Goal: Information Seeking & Learning: Check status

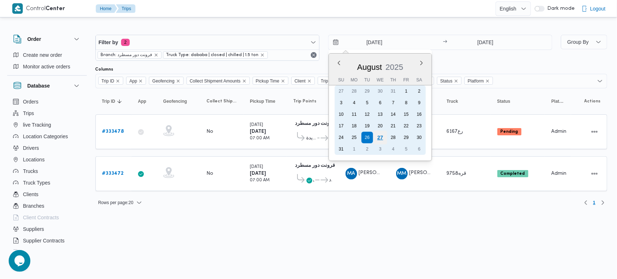
click at [380, 139] on div "27" at bounding box center [380, 138] width 14 height 14
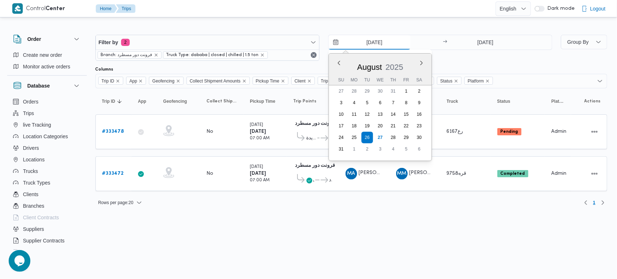
type input "27/8/2025"
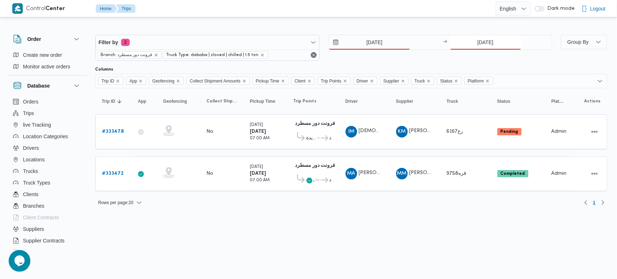
click at [478, 48] on input "26/8/2025" at bounding box center [486, 42] width 72 height 14
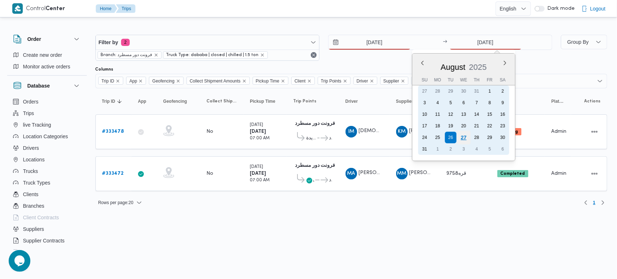
click at [464, 134] on div "27" at bounding box center [464, 138] width 14 height 14
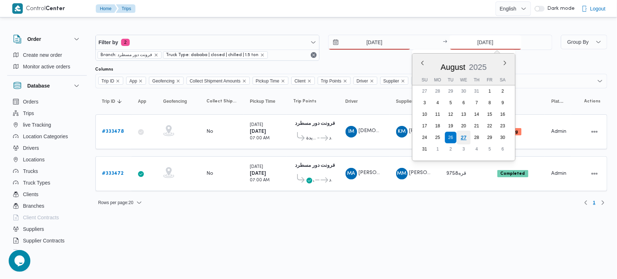
type input "[DATE]"
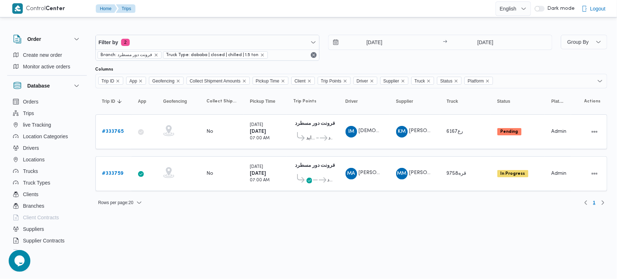
click at [361, 222] on html "Control Center Home Trips English عربي Dark mode Logout Order Create new order …" at bounding box center [308, 139] width 617 height 279
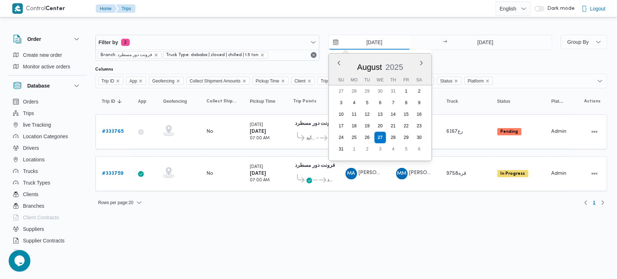
click at [384, 42] on input "27/8/2025" at bounding box center [370, 42] width 82 height 14
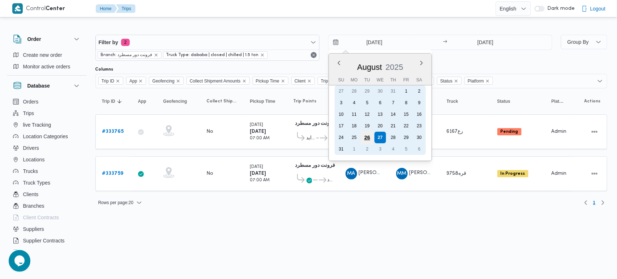
click at [370, 131] on div "26" at bounding box center [367, 138] width 14 height 14
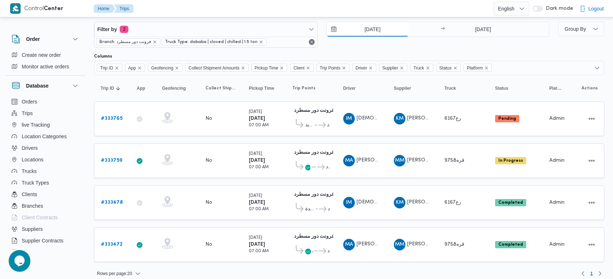
scroll to position [18, 0]
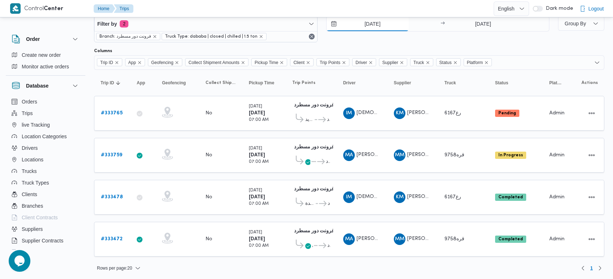
click at [366, 22] on input "26/8/2025" at bounding box center [368, 24] width 82 height 14
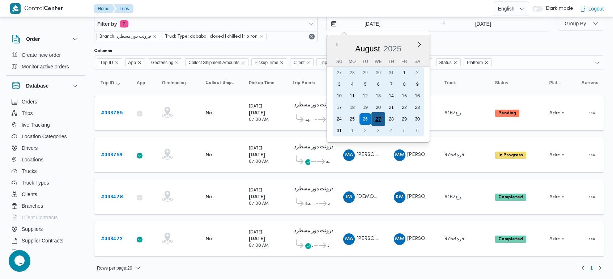
click at [379, 115] on div "27" at bounding box center [378, 119] width 14 height 14
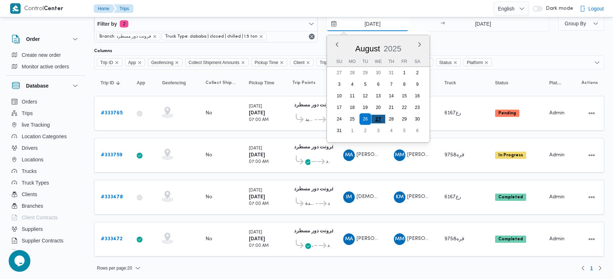
type input "27/8/2025"
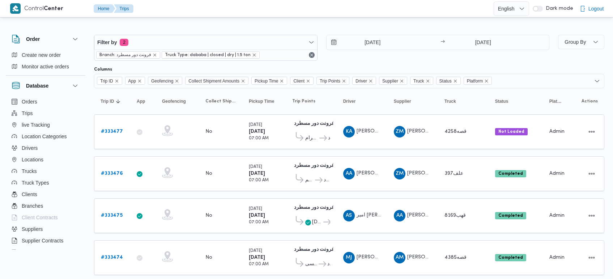
scroll to position [7, 0]
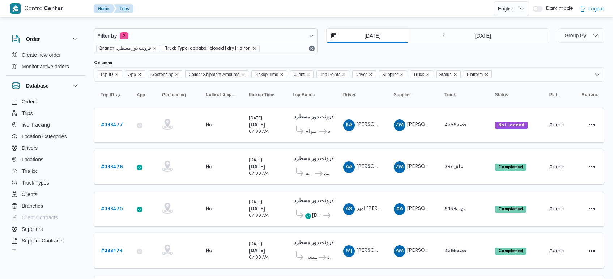
click at [368, 35] on input "26/8/2025" at bounding box center [368, 36] width 82 height 14
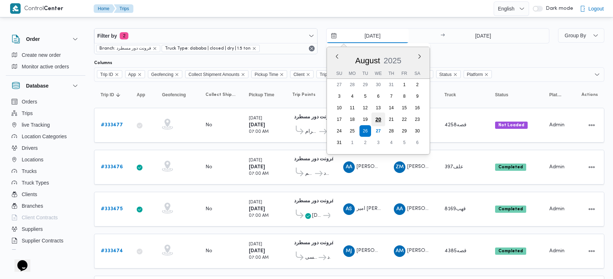
scroll to position [0, 0]
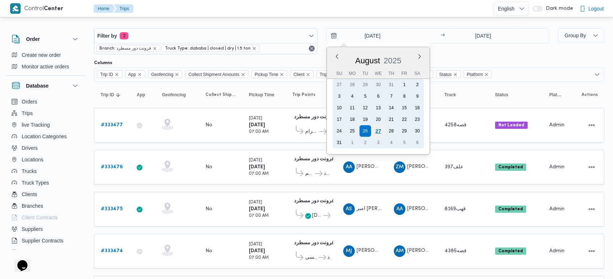
click at [376, 133] on div "27" at bounding box center [378, 131] width 14 height 14
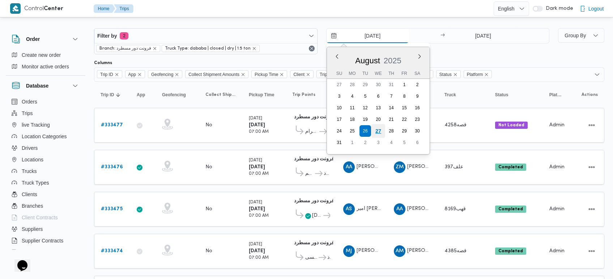
type input "[DATE]"
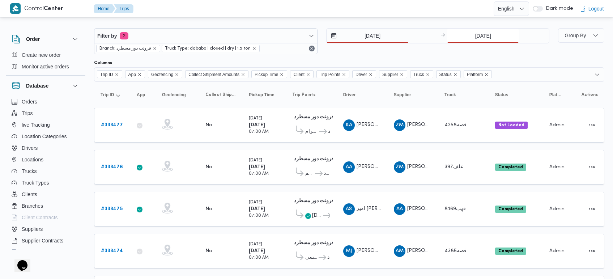
click at [470, 37] on input "26/8/2025" at bounding box center [483, 36] width 72 height 14
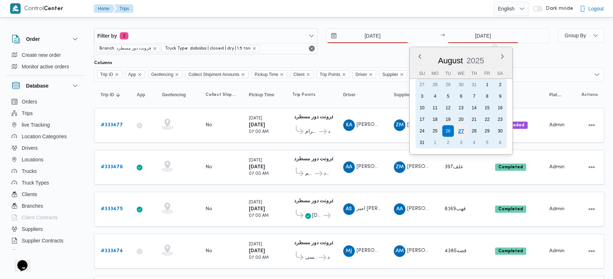
click at [459, 131] on div "27" at bounding box center [461, 131] width 14 height 14
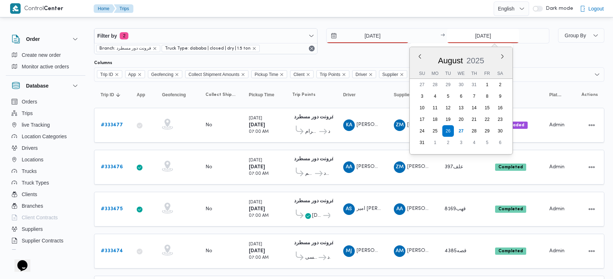
type input "27/8/2025"
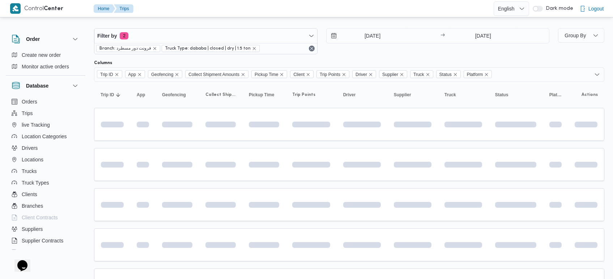
click at [375, 22] on div at bounding box center [349, 23] width 510 height 12
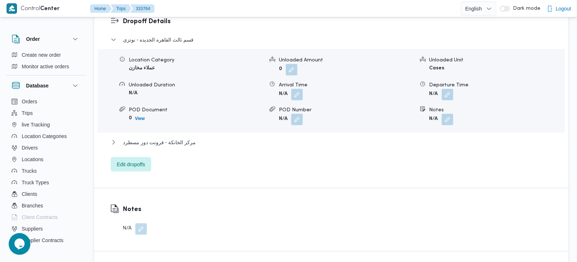
scroll to position [638, 0]
click at [186, 137] on span "مركز الخانكة - فرونت دور مسطرد" at bounding box center [159, 141] width 73 height 9
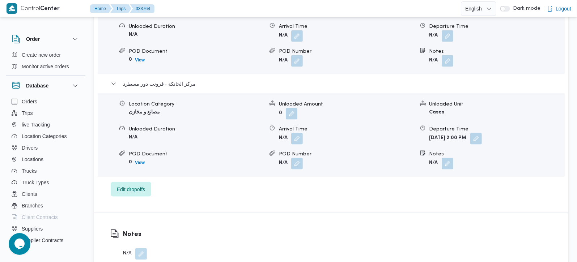
scroll to position [596, 0]
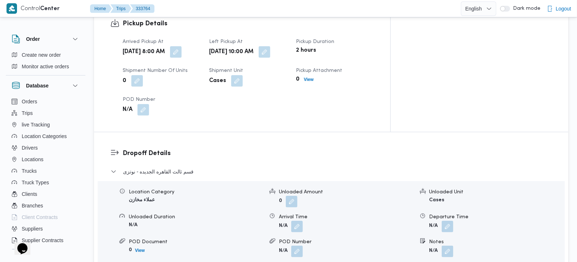
scroll to position [596, 0]
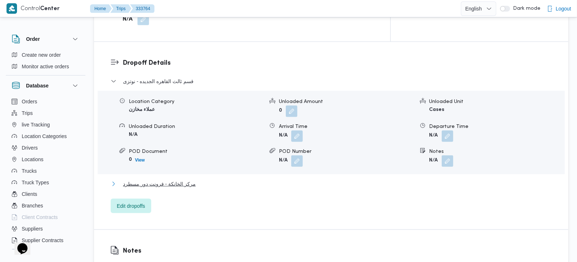
click at [168, 180] on span "مركز الخانكة - فرونت دور مسطرد" at bounding box center [159, 184] width 73 height 9
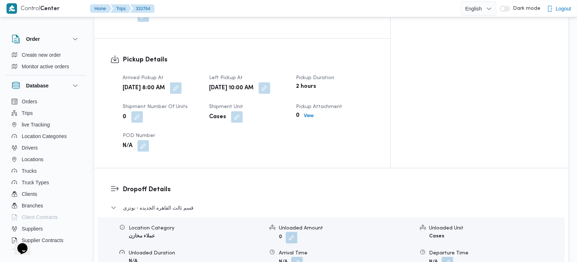
scroll to position [468, 0]
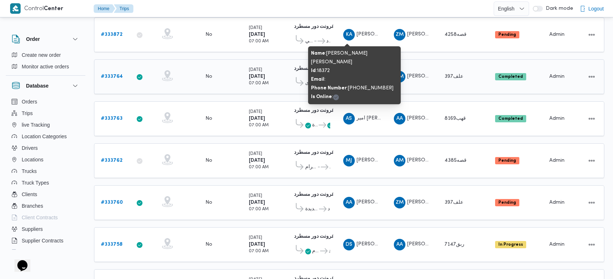
scroll to position [52, 0]
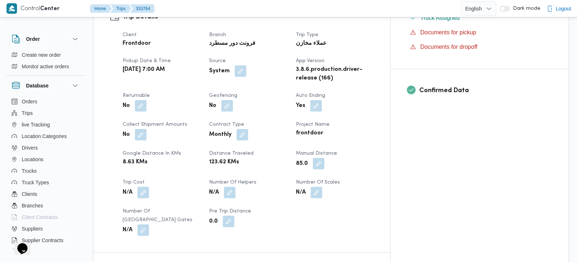
scroll to position [127, 0]
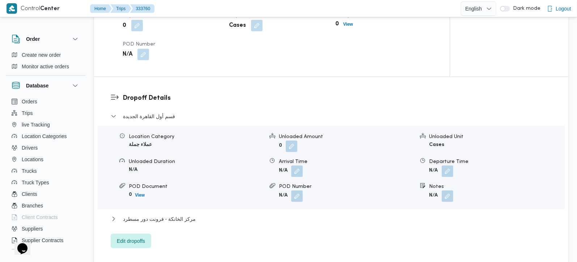
scroll to position [553, 0]
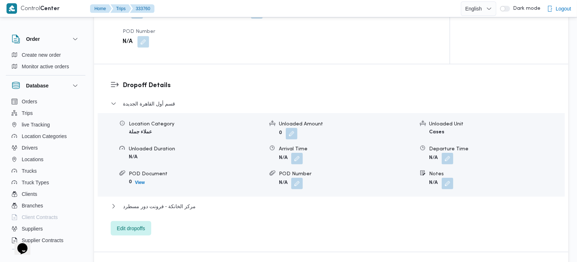
click at [183, 192] on div "قسم أول القاهرة الجديدة Location Category عملاء جملة Unloaded Amount 0 Unloaded…" at bounding box center [331, 167] width 441 height 136
click at [181, 202] on span "مركز الخانكة - فرونت دور مسطرد" at bounding box center [159, 206] width 73 height 9
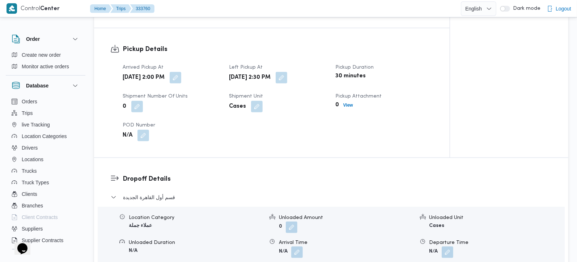
scroll to position [425, 0]
